Goal: Information Seeking & Learning: Learn about a topic

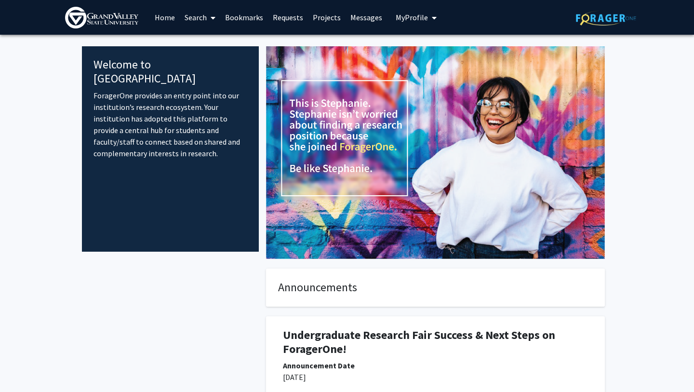
click at [162, 18] on link "Home" at bounding box center [165, 17] width 30 height 34
click at [201, 17] on link "Search" at bounding box center [200, 17] width 40 height 34
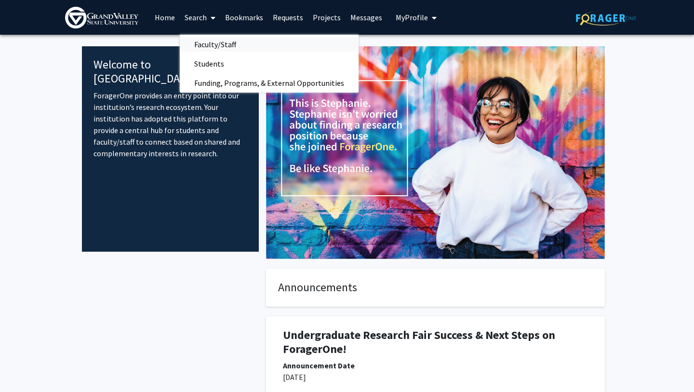
click at [204, 43] on span "Faculty/Staff" at bounding box center [215, 44] width 71 height 19
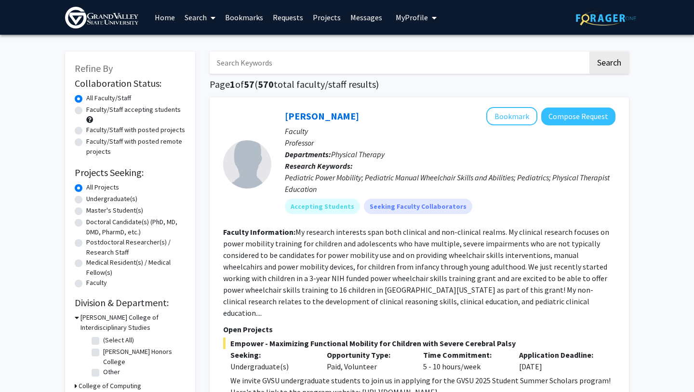
click at [369, 129] on p "Faculty" at bounding box center [450, 131] width 331 height 12
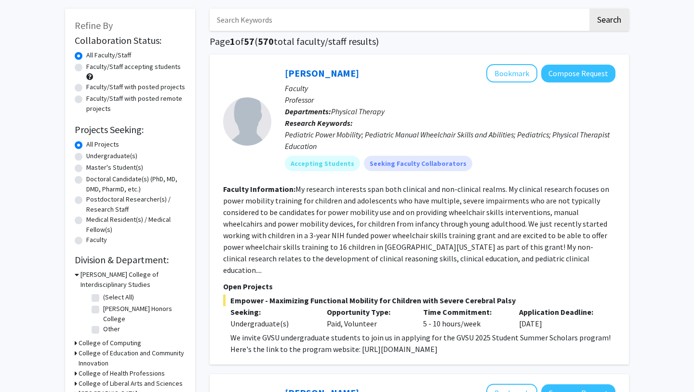
scroll to position [42, 0]
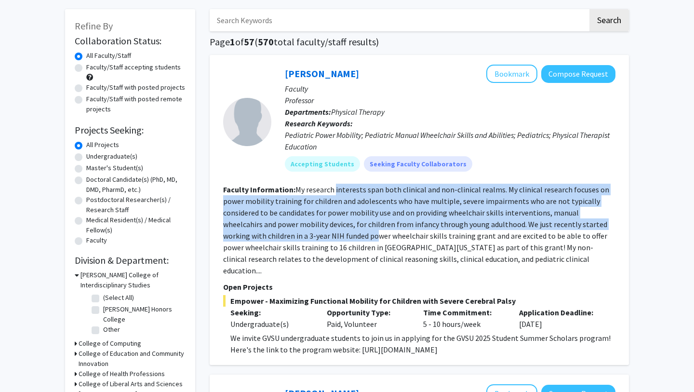
drag, startPoint x: 334, startPoint y: 190, endPoint x: 333, endPoint y: 239, distance: 48.7
click at [333, 239] on fg-read-more "My research interests span both clinical and non-clinical realms. My clinical r…" at bounding box center [416, 230] width 386 height 91
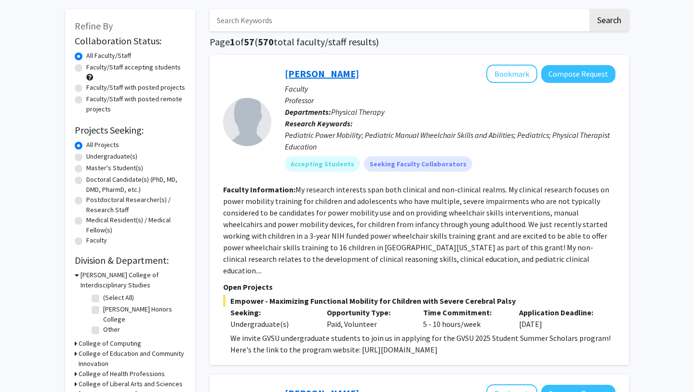
click at [300, 74] on link "[PERSON_NAME]" at bounding box center [322, 73] width 74 height 12
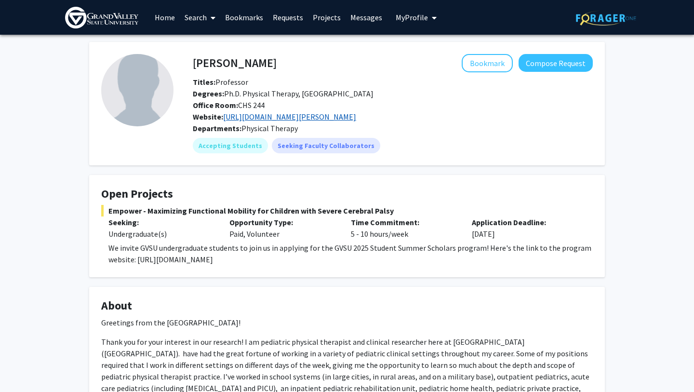
click at [306, 119] on link "[URL][DOMAIN_NAME][PERSON_NAME]" at bounding box center [289, 117] width 133 height 10
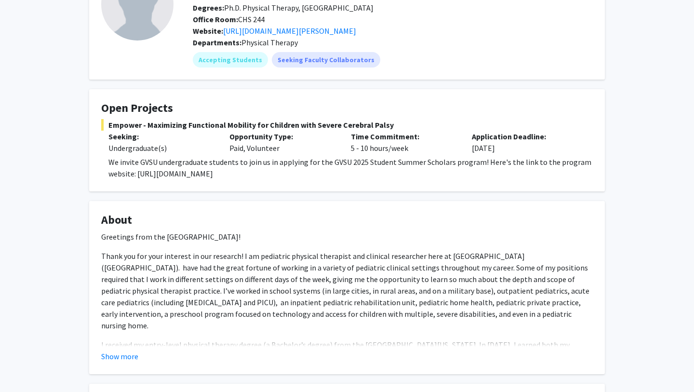
scroll to position [122, 0]
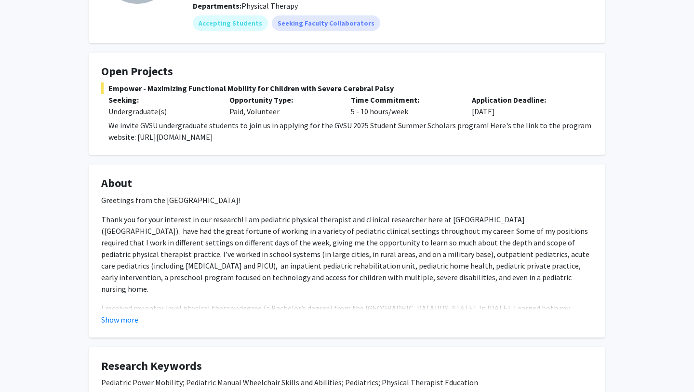
click at [129, 313] on fg-read-more "Greetings from the [GEOGRAPHIC_DATA]! Thank you for your interest in our resear…" at bounding box center [347, 259] width 492 height 131
click at [128, 319] on button "Show more" at bounding box center [119, 320] width 37 height 12
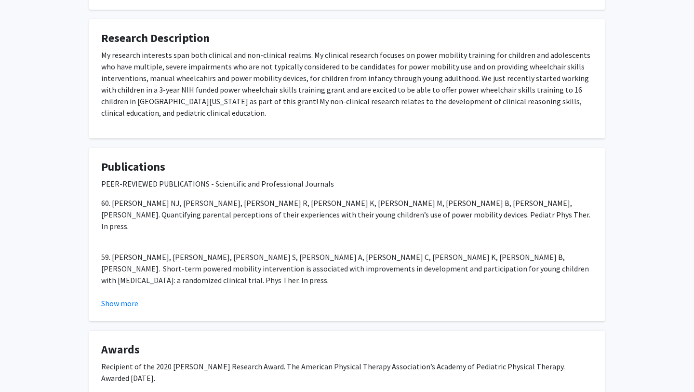
scroll to position [625, 0]
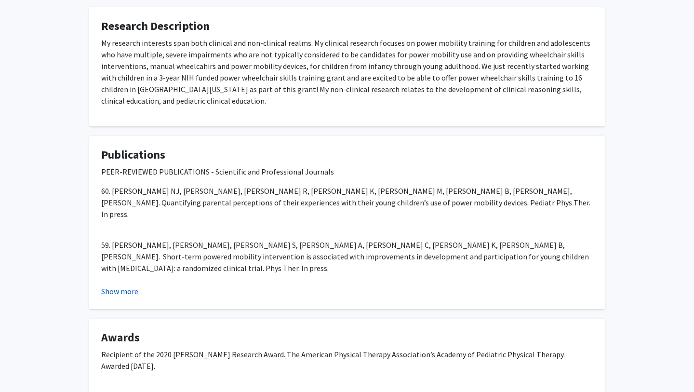
click at [116, 285] on button "Show more" at bounding box center [119, 291] width 37 height 12
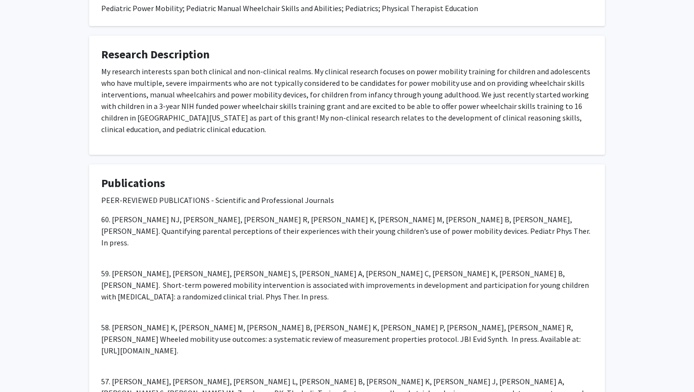
scroll to position [1063, 0]
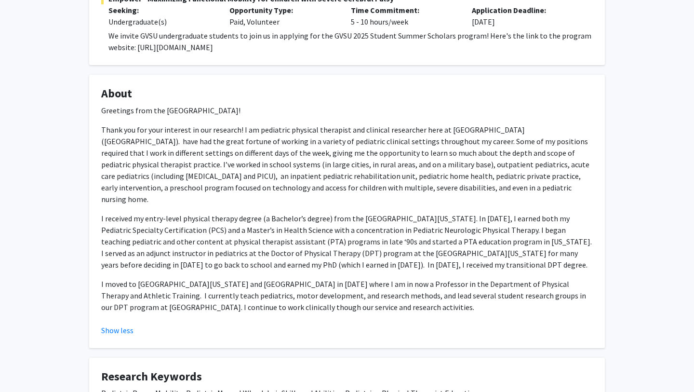
scroll to position [0, 0]
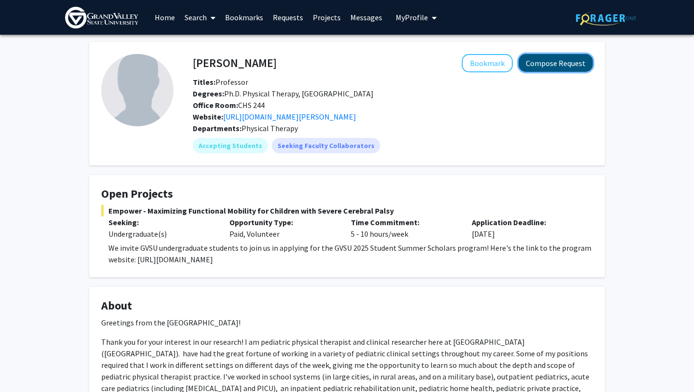
click at [545, 64] on button "Compose Request" at bounding box center [556, 63] width 74 height 18
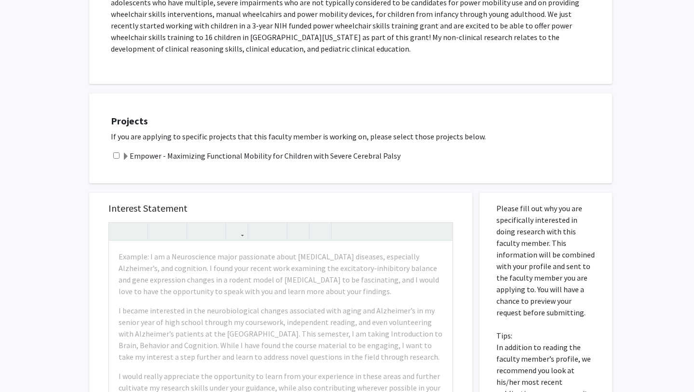
scroll to position [224, 0]
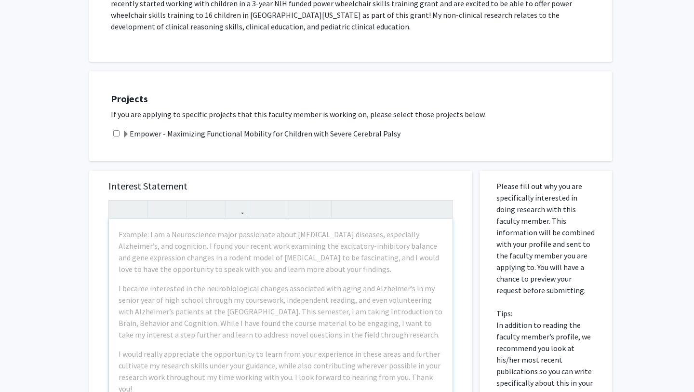
click at [230, 89] on div "Projects If you are applying to specific projects that this faculty member is w…" at bounding box center [356, 116] width 511 height 66
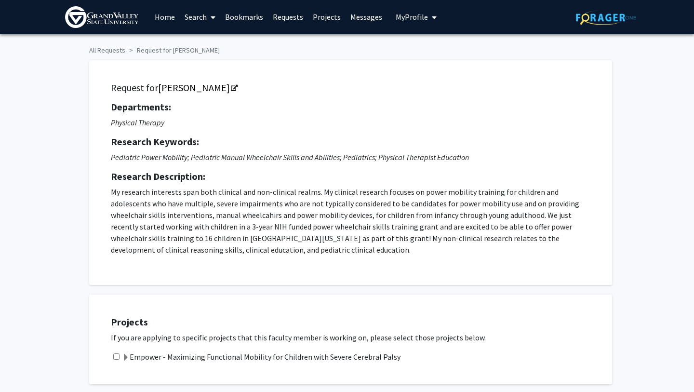
scroll to position [0, 0]
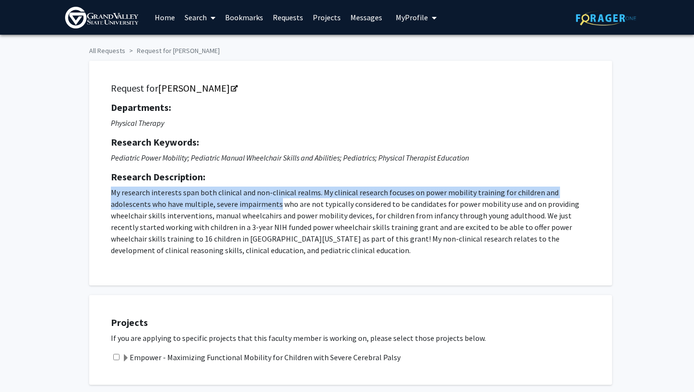
drag, startPoint x: 236, startPoint y: 175, endPoint x: 238, endPoint y: 210, distance: 34.8
click at [238, 210] on div "Departments: Physical Therapy Research Keywords: Pediatric Power Mobility; Pedi…" at bounding box center [351, 179] width 480 height 154
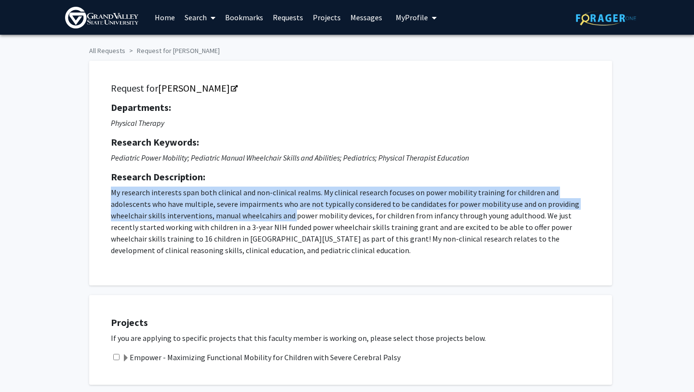
click at [238, 210] on p "My research interests span both clinical and non-clinical realms. My clinical r…" at bounding box center [351, 221] width 480 height 69
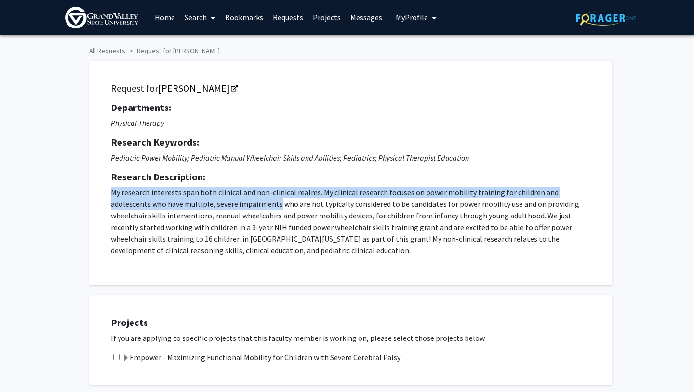
drag, startPoint x: 238, startPoint y: 185, endPoint x: 237, endPoint y: 206, distance: 20.7
click at [237, 206] on div "Departments: Physical Therapy Research Keywords: Pediatric Power Mobility; Pedi…" at bounding box center [351, 179] width 480 height 154
click at [237, 206] on p "My research interests span both clinical and non-clinical realms. My clinical r…" at bounding box center [351, 221] width 480 height 69
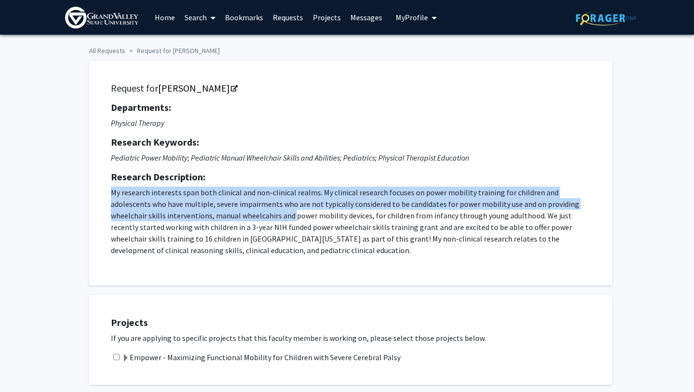
drag, startPoint x: 240, startPoint y: 185, endPoint x: 238, endPoint y: 220, distance: 35.2
click at [238, 220] on div "Departments: Physical Therapy Research Keywords: Pediatric Power Mobility; Pedi…" at bounding box center [351, 179] width 480 height 154
click at [238, 220] on p "My research interests span both clinical and non-clinical realms. My clinical r…" at bounding box center [351, 221] width 480 height 69
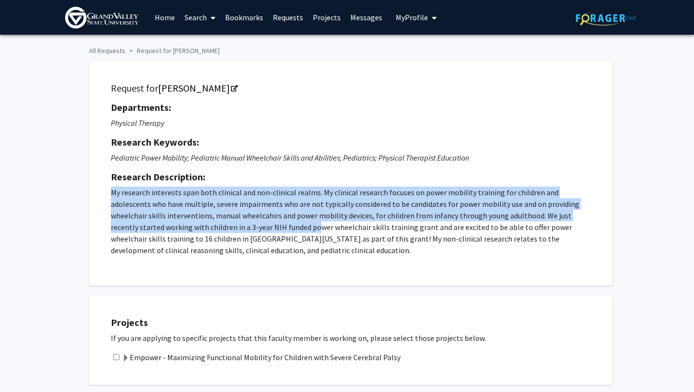
drag, startPoint x: 237, startPoint y: 184, endPoint x: 239, endPoint y: 223, distance: 38.6
click at [239, 223] on div "Departments: Physical Therapy Research Keywords: Pediatric Power Mobility; Pedi…" at bounding box center [351, 179] width 480 height 154
click at [239, 223] on p "My research interests span both clinical and non-clinical realms. My clinical r…" at bounding box center [351, 221] width 480 height 69
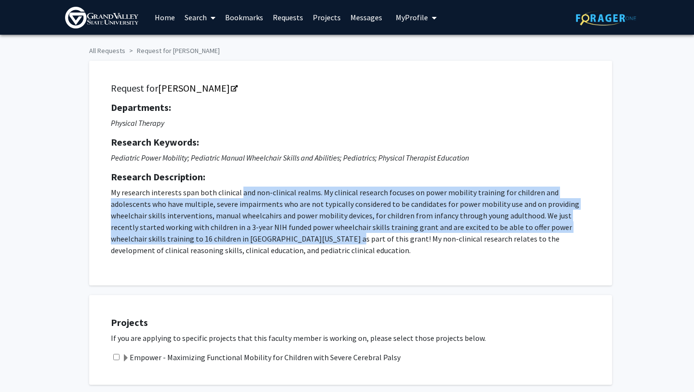
drag, startPoint x: 238, startPoint y: 192, endPoint x: 237, endPoint y: 238, distance: 46.3
click at [237, 238] on p "My research interests span both clinical and non-clinical realms. My clinical r…" at bounding box center [351, 221] width 480 height 69
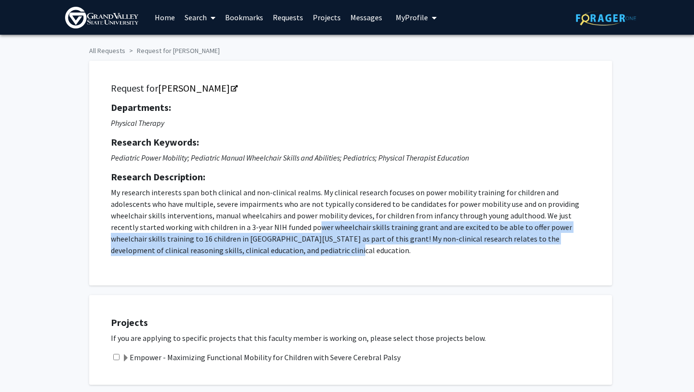
drag, startPoint x: 235, startPoint y: 250, endPoint x: 235, endPoint y: 231, distance: 19.3
click at [235, 231] on p "My research interests span both clinical and non-clinical realms. My clinical r…" at bounding box center [351, 221] width 480 height 69
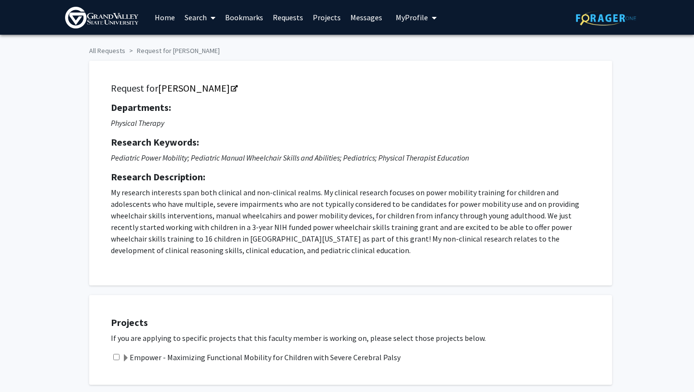
click at [105, 20] on img at bounding box center [101, 18] width 73 height 22
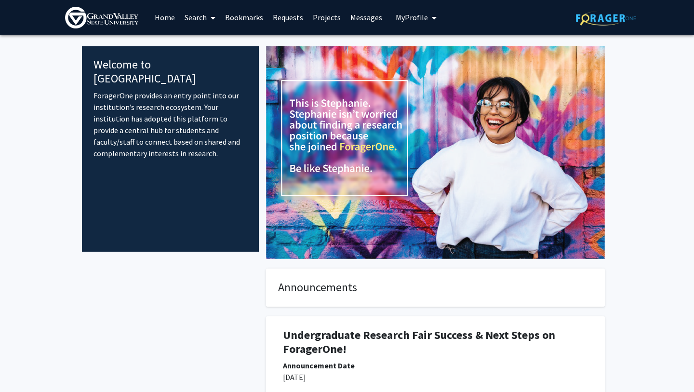
click at [209, 21] on span at bounding box center [211, 18] width 9 height 34
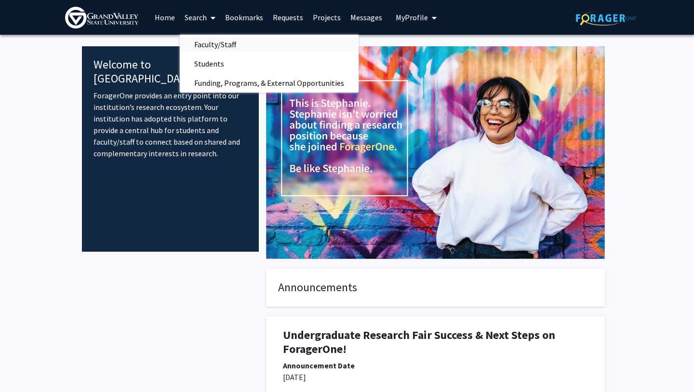
click at [220, 45] on span "Faculty/Staff" at bounding box center [215, 44] width 71 height 19
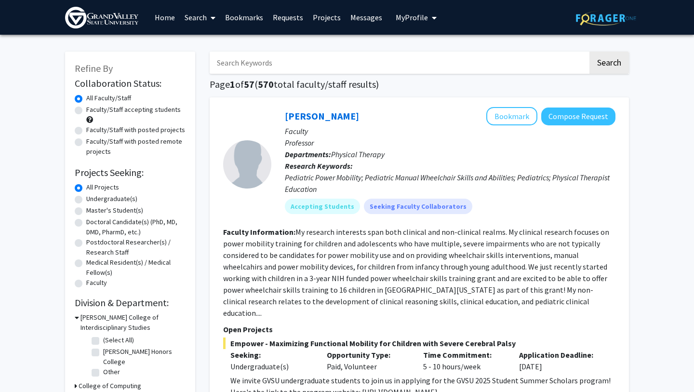
click at [86, 201] on label "Undergraduate(s)" at bounding box center [111, 199] width 51 height 10
click at [86, 200] on input "Undergraduate(s)" at bounding box center [89, 197] width 6 height 6
radio input "true"
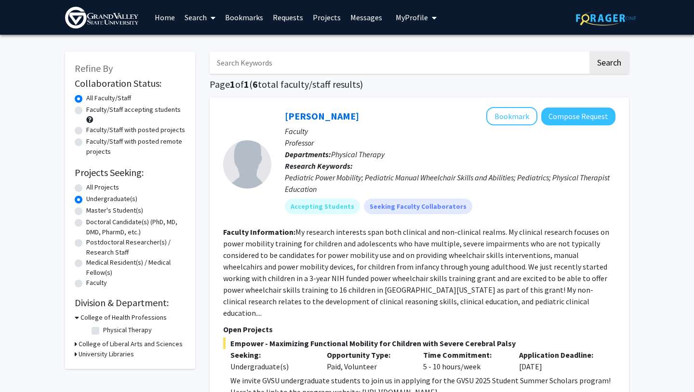
click at [105, 188] on label "All Projects" at bounding box center [102, 187] width 33 height 10
click at [93, 188] on input "All Projects" at bounding box center [89, 185] width 6 height 6
radio input "true"
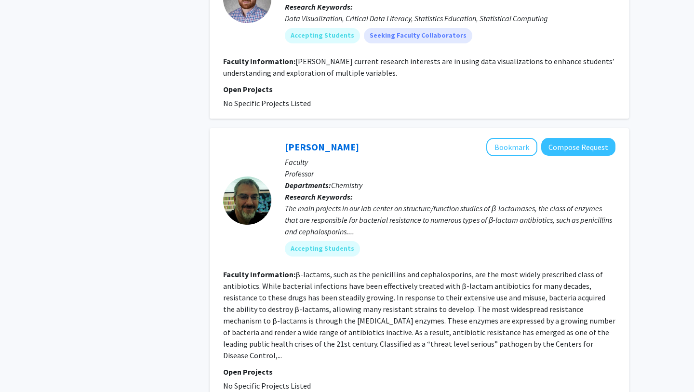
scroll to position [2919, 0]
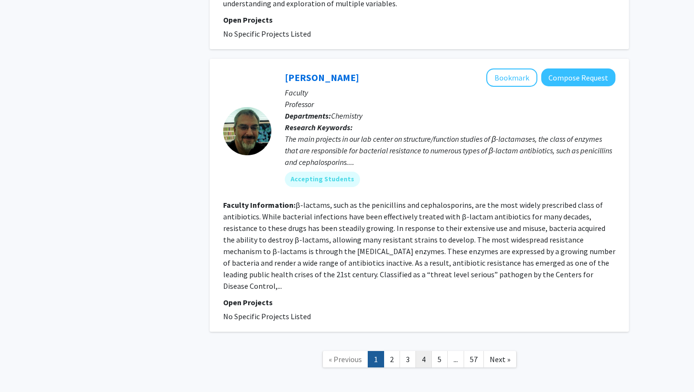
click at [429, 351] on link "4" at bounding box center [424, 359] width 16 height 17
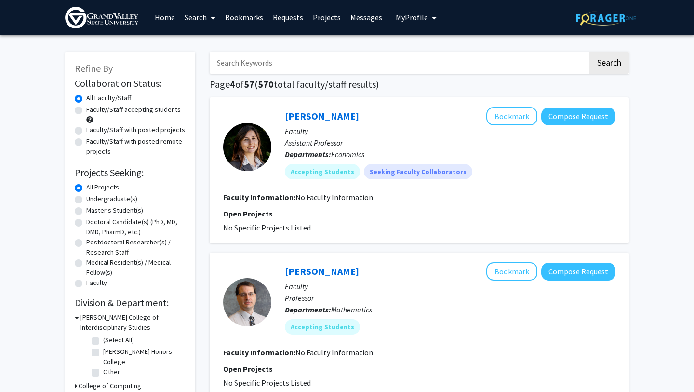
click at [195, 20] on link "Search" at bounding box center [200, 17] width 40 height 34
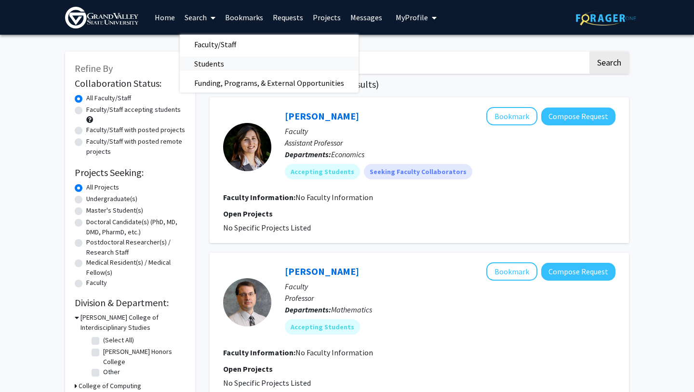
click at [201, 64] on span "Students" at bounding box center [209, 63] width 59 height 19
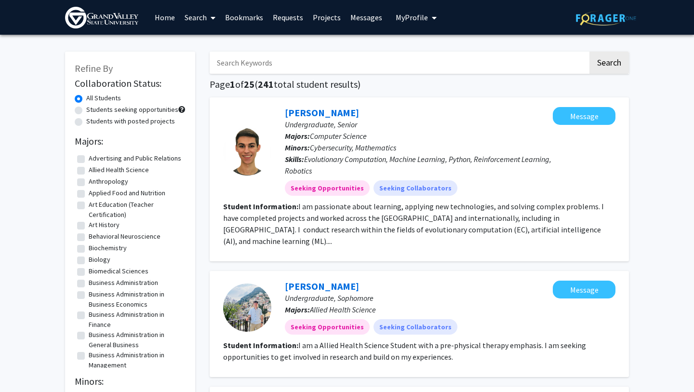
click at [406, 85] on h1 "Page 1 of 25 ( 241 total student results)" at bounding box center [419, 85] width 419 height 12
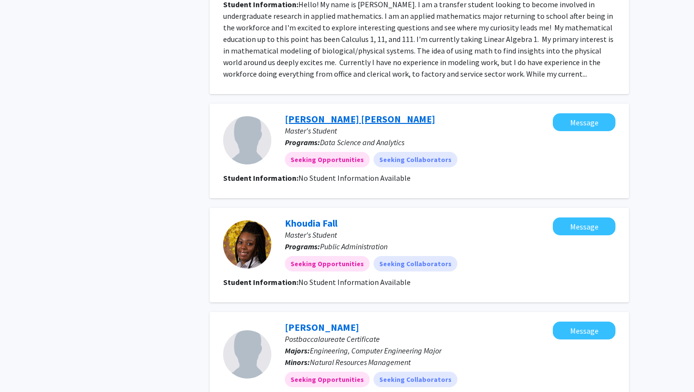
scroll to position [1133, 0]
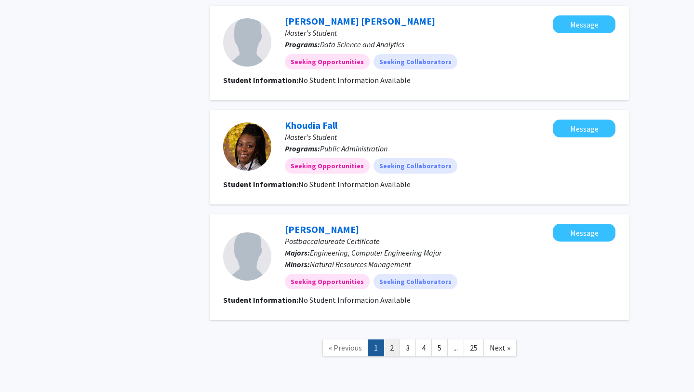
click at [393, 339] on link "2" at bounding box center [392, 347] width 16 height 17
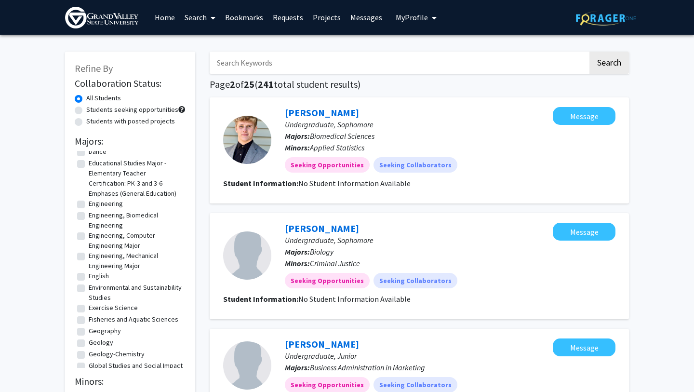
scroll to position [348, 0]
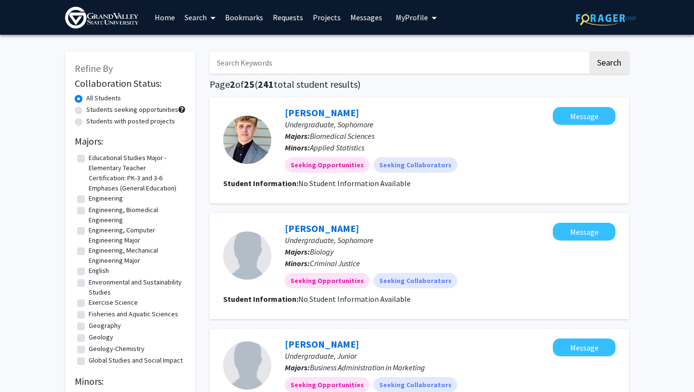
click at [89, 302] on label "Exercise Science" at bounding box center [113, 302] width 49 height 10
click at [89, 302] on input "Exercise Science" at bounding box center [92, 300] width 6 height 6
checkbox input "true"
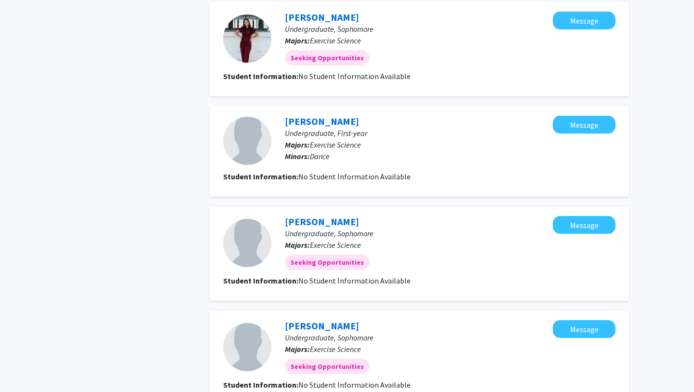
scroll to position [319, 0]
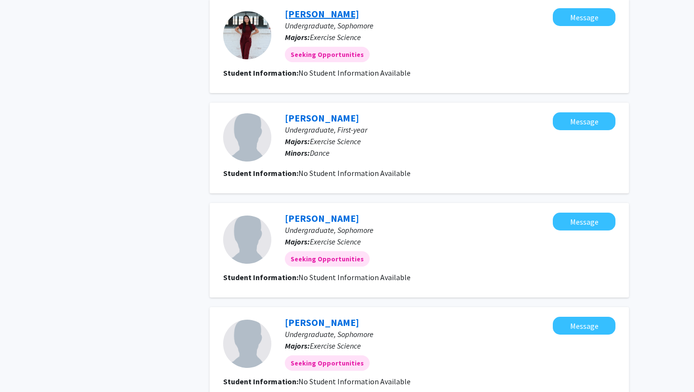
click at [322, 17] on link "[PERSON_NAME]" at bounding box center [322, 14] width 74 height 12
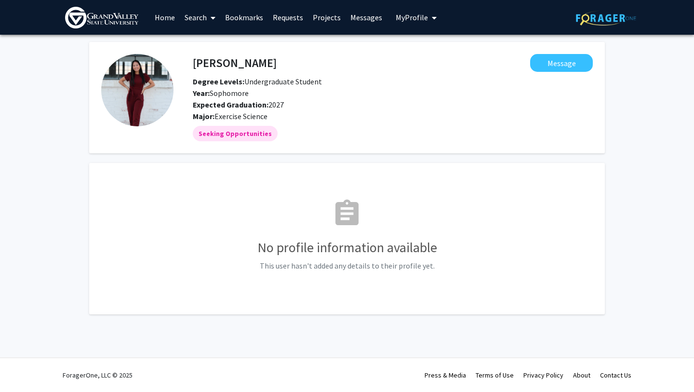
click at [143, 66] on img at bounding box center [137, 90] width 72 height 72
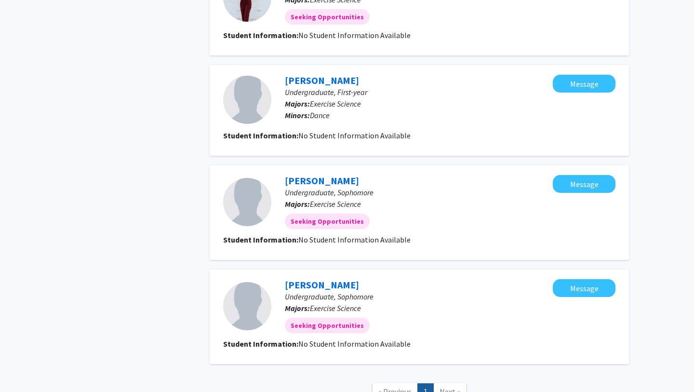
scroll to position [401, 0]
